Goal: Check status: Check status

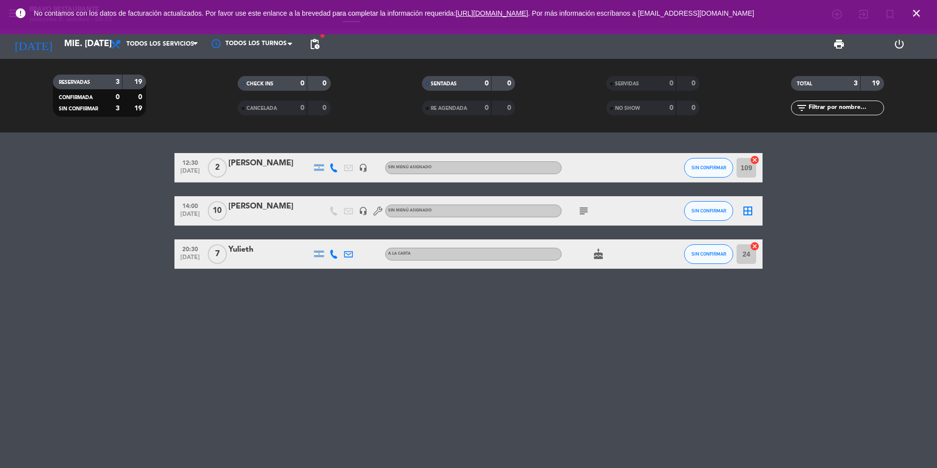
click at [913, 10] on icon "close" at bounding box center [917, 13] width 12 height 12
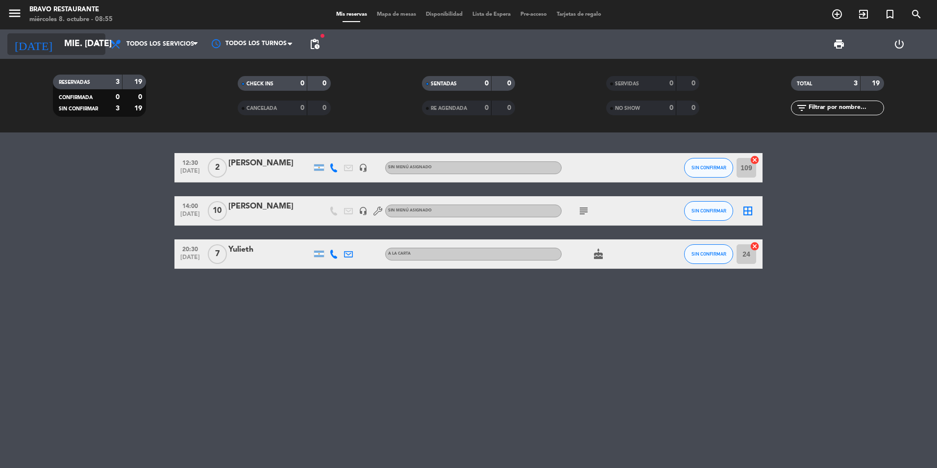
click at [98, 47] on icon "arrow_drop_down" at bounding box center [97, 44] width 12 height 12
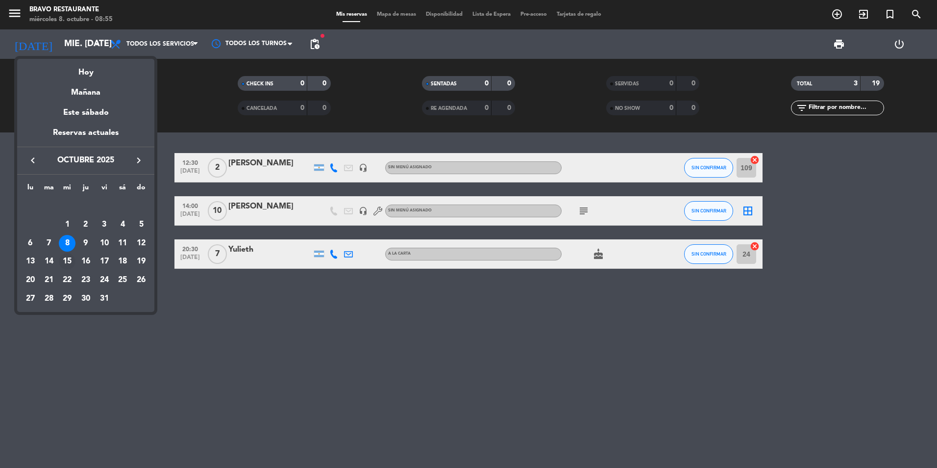
click at [69, 264] on div "15" at bounding box center [67, 261] width 17 height 17
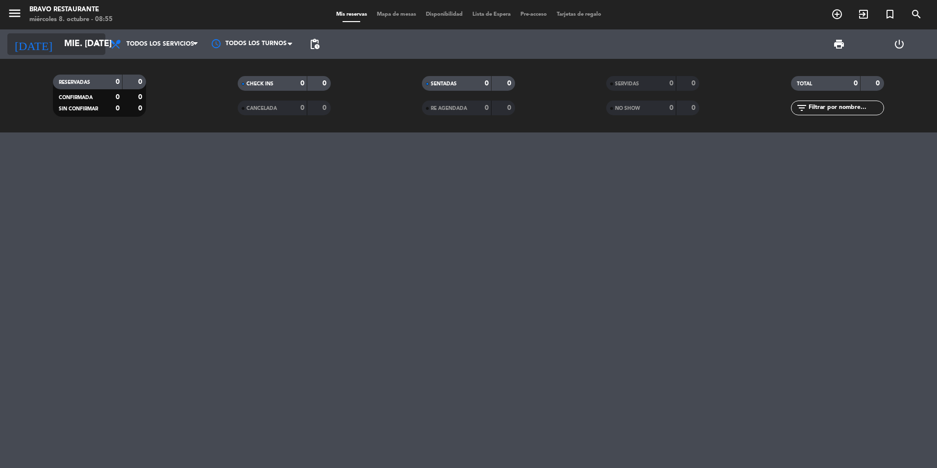
click at [94, 48] on icon "arrow_drop_down" at bounding box center [97, 44] width 12 height 12
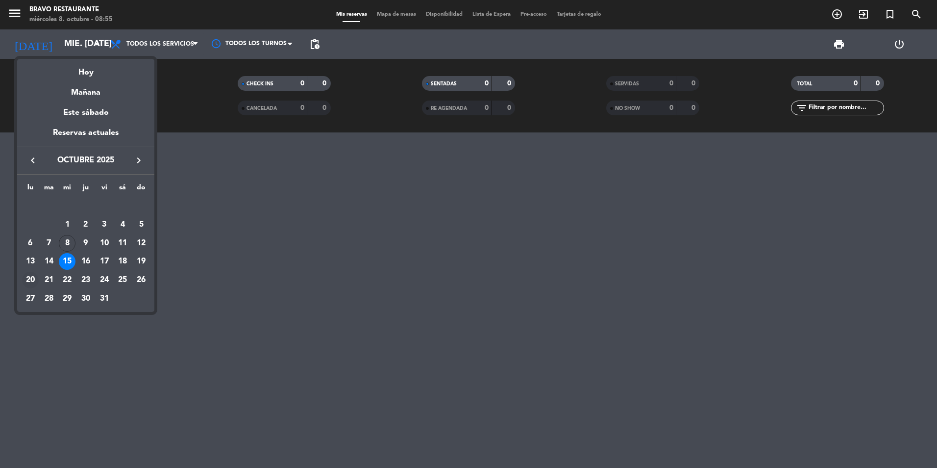
click at [25, 280] on div "20" at bounding box center [30, 280] width 17 height 17
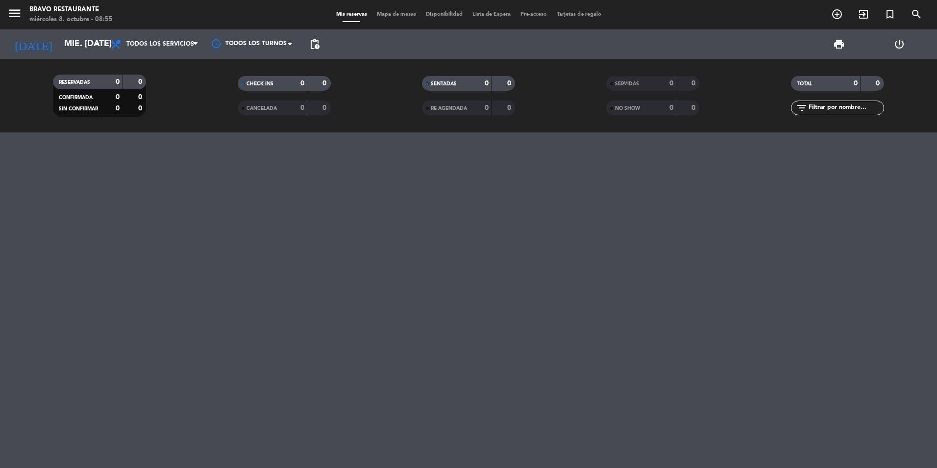
type input "lun. [DATE]"
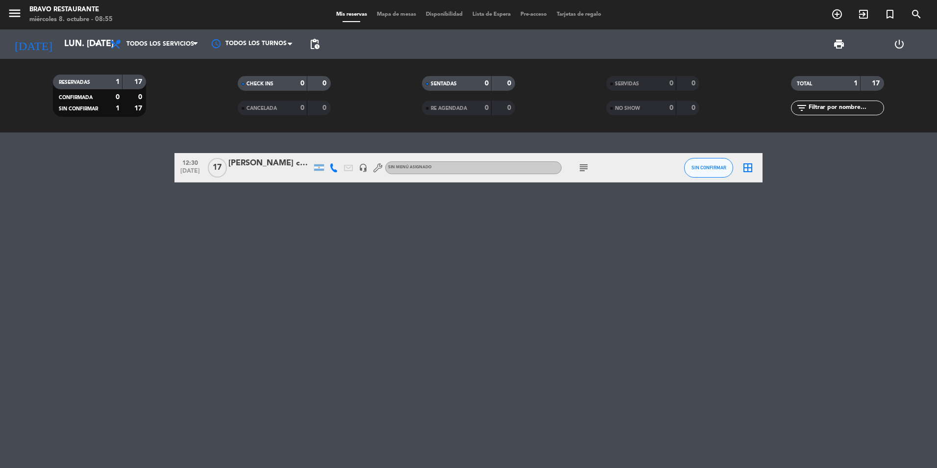
click at [262, 166] on div "[PERSON_NAME] casamiento" at bounding box center [269, 163] width 83 height 13
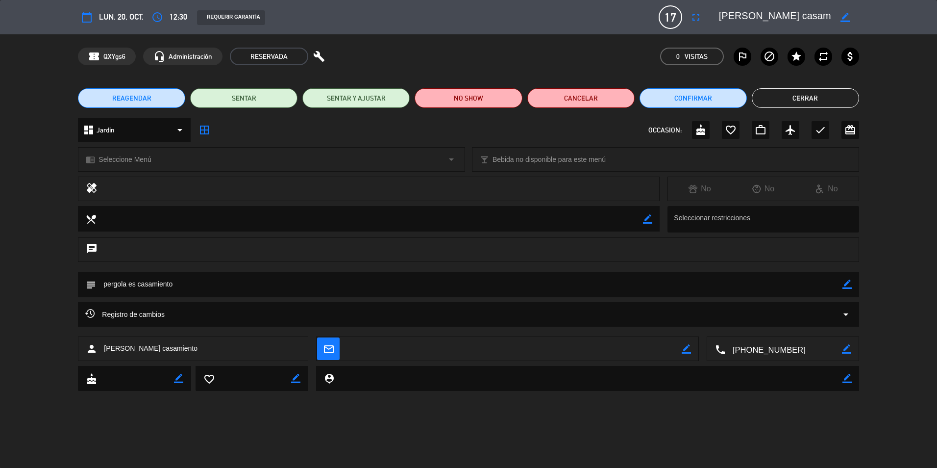
click at [776, 96] on button "Cerrar" at bounding box center [805, 98] width 107 height 20
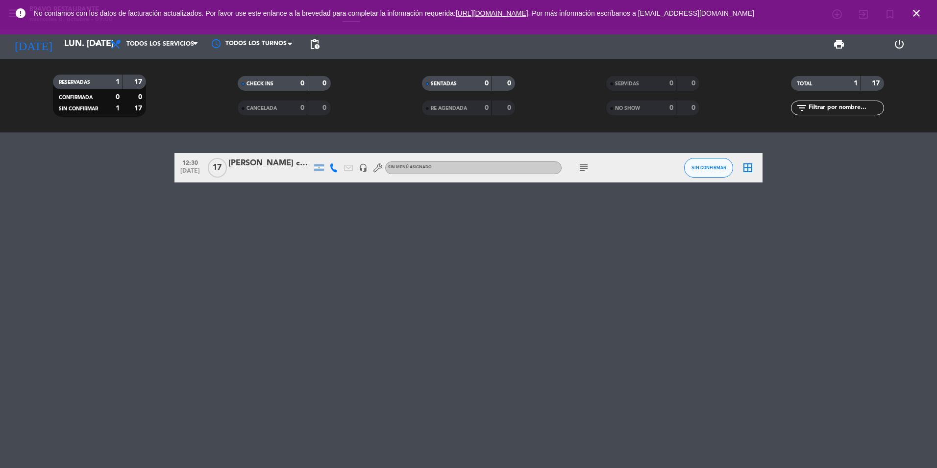
click at [225, 171] on span "17" at bounding box center [217, 168] width 19 height 20
click at [240, 166] on div "[PERSON_NAME] casamiento" at bounding box center [269, 163] width 83 height 13
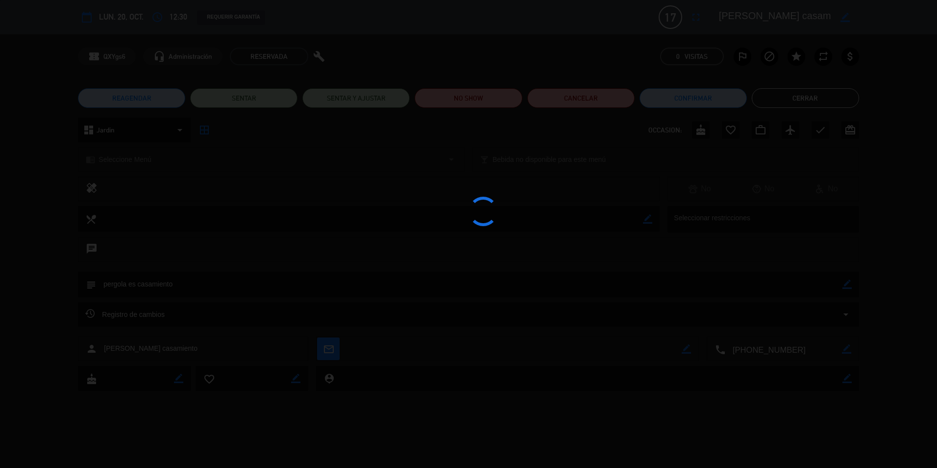
click at [240, 166] on div at bounding box center [468, 234] width 937 height 468
